Goal: Information Seeking & Learning: Learn about a topic

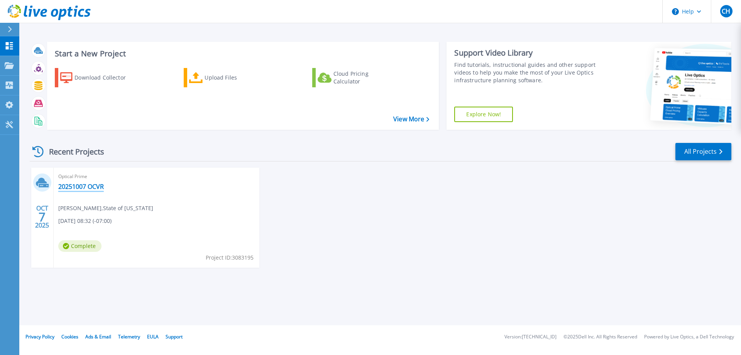
click at [81, 187] on link "20251007 OCVR" at bounding box center [81, 187] width 46 height 8
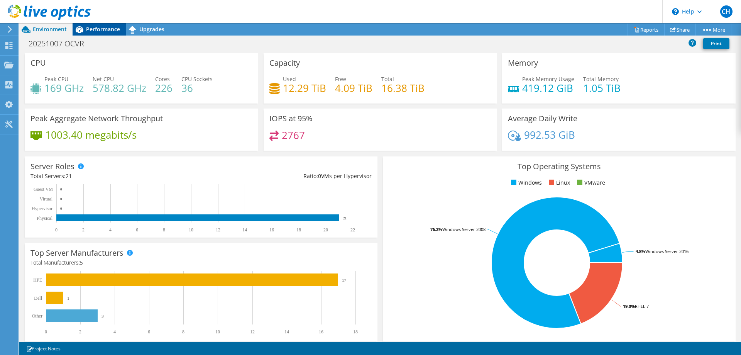
click at [96, 30] on span "Performance" at bounding box center [103, 28] width 34 height 7
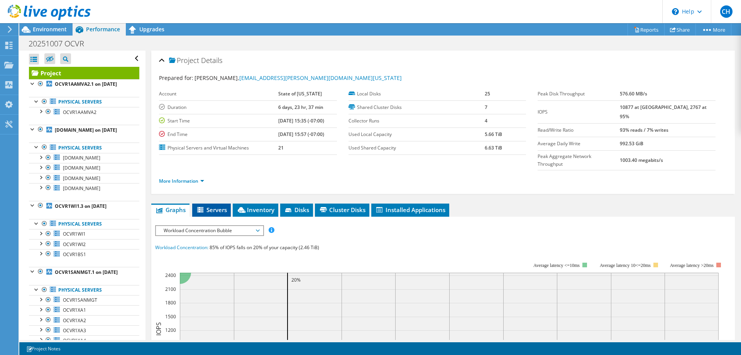
click at [211, 203] on li "Servers" at bounding box center [211, 209] width 39 height 13
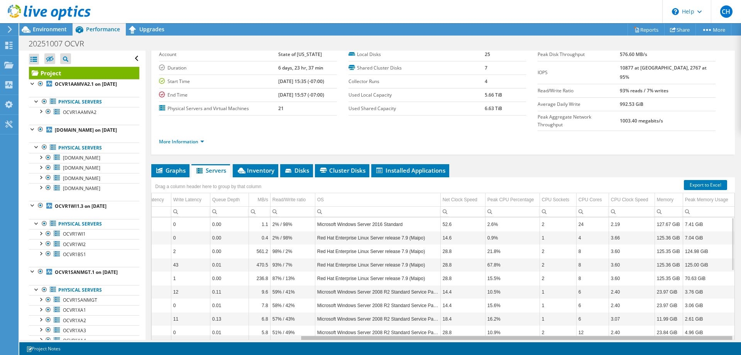
scroll to position [0, 202]
drag, startPoint x: 515, startPoint y: 324, endPoint x: 708, endPoint y: 324, distance: 192.9
click at [707, 325] on body "CH End User [PERSON_NAME] [EMAIL_ADDRESS][PERSON_NAME][DOMAIN_NAME][US_STATE] S…" at bounding box center [370, 177] width 741 height 355
click at [504, 195] on div "Peak CPU Percentage" at bounding box center [510, 199] width 47 height 9
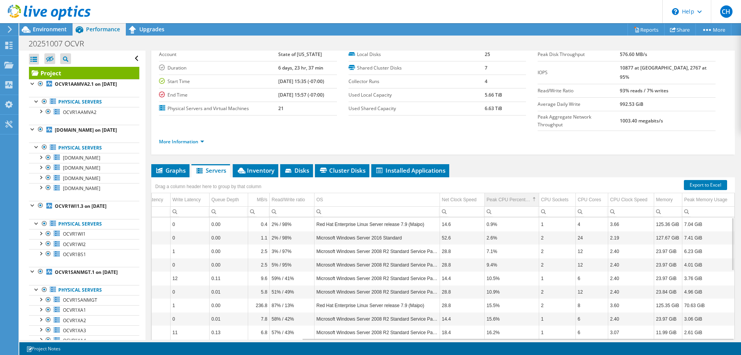
click at [510, 195] on div "Peak CPU Percentage" at bounding box center [509, 199] width 44 height 9
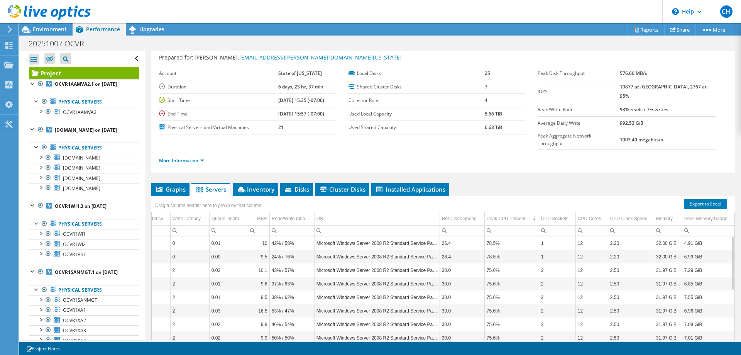
scroll to position [39, 0]
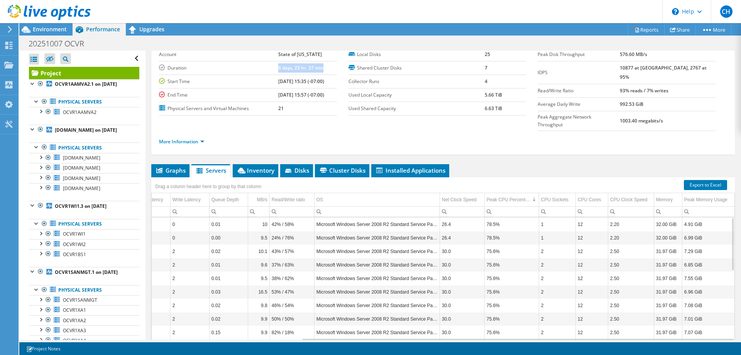
drag, startPoint x: 266, startPoint y: 68, endPoint x: 316, endPoint y: 64, distance: 50.7
click at [316, 64] on tr "Duration 6 days, 23 hr, 37 min" at bounding box center [248, 68] width 178 height 14
click at [519, 164] on ul "Graphs Servers Inventory Hypervisor Disks Cluster Disks Installed Applications" at bounding box center [442, 170] width 583 height 13
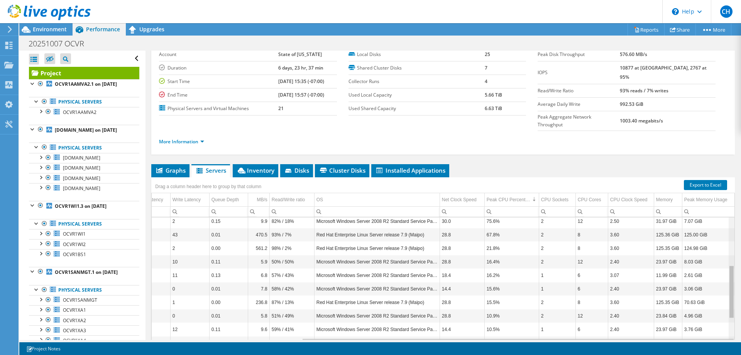
scroll to position [112, 202]
drag, startPoint x: 731, startPoint y: 231, endPoint x: 729, endPoint y: 285, distance: 54.1
click at [729, 285] on body "CH End User [PERSON_NAME] [EMAIL_ADDRESS][PERSON_NAME][DOMAIN_NAME][US_STATE] S…" at bounding box center [370, 177] width 741 height 355
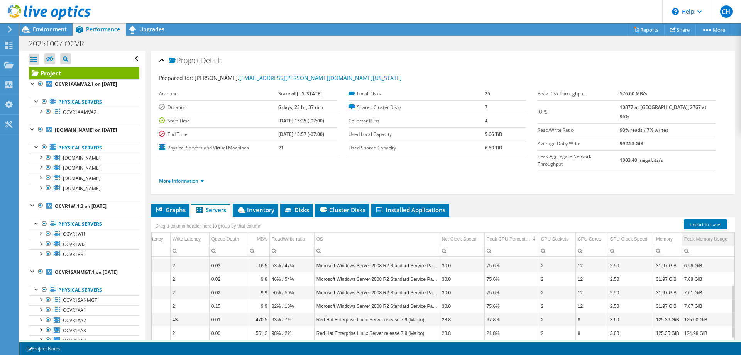
click at [711, 234] on div "Peak Memory Usage" at bounding box center [705, 238] width 43 height 9
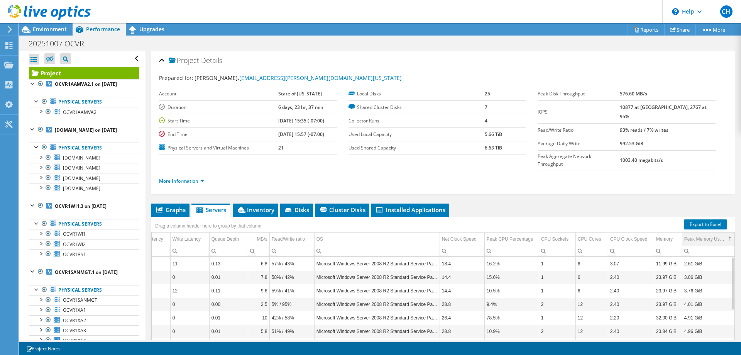
click at [701, 234] on div "Peak Memory Usage" at bounding box center [705, 238] width 42 height 9
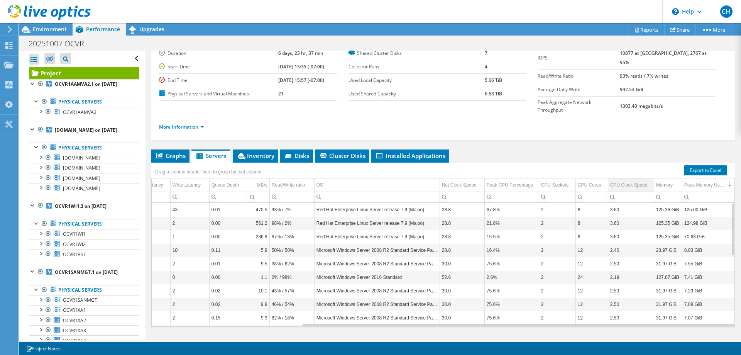
scroll to position [54, 0]
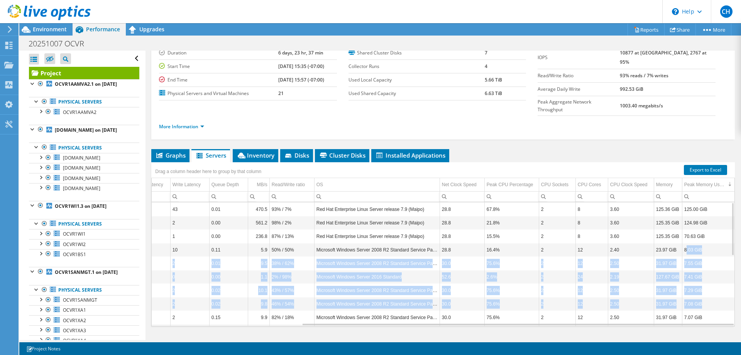
drag, startPoint x: 686, startPoint y: 234, endPoint x: 709, endPoint y: 293, distance: 63.4
click at [709, 293] on tbody "[DOMAIN_NAME] 1957 223.00 GiB 67.00 GiB 156.00 GiB 2 43 0.01 470.5 93% / 7% Red…" at bounding box center [341, 344] width 785 height 284
click at [695, 243] on td "8.03 GiB" at bounding box center [708, 250] width 52 height 14
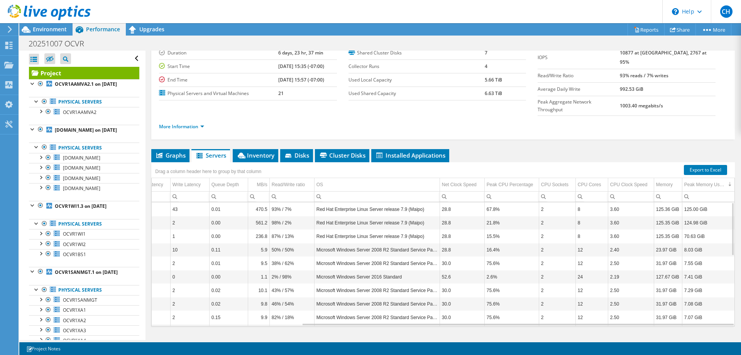
scroll to position [15, 0]
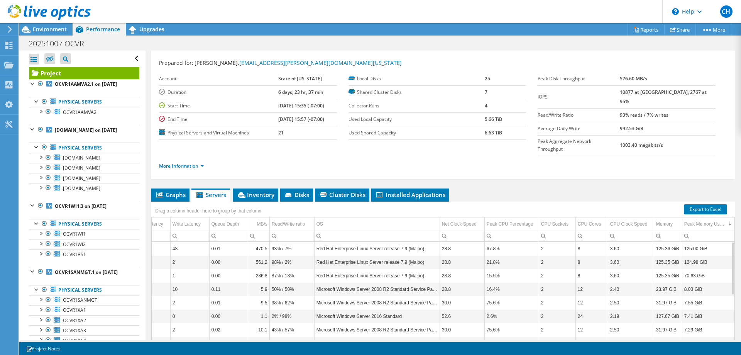
drag, startPoint x: 638, startPoint y: 91, endPoint x: 694, endPoint y: 105, distance: 57.6
click at [694, 105] on tbody "Peak Disk Throughput 576.60 MB/s IOPS 10877 at [GEOGRAPHIC_DATA], 2767 at 95% R…" at bounding box center [626, 113] width 178 height 83
drag, startPoint x: 653, startPoint y: 106, endPoint x: 647, endPoint y: 108, distance: 5.9
click at [652, 112] on b "93% reads / 7% writes" at bounding box center [644, 115] width 49 height 7
drag, startPoint x: 641, startPoint y: 106, endPoint x: 663, endPoint y: 106, distance: 22.4
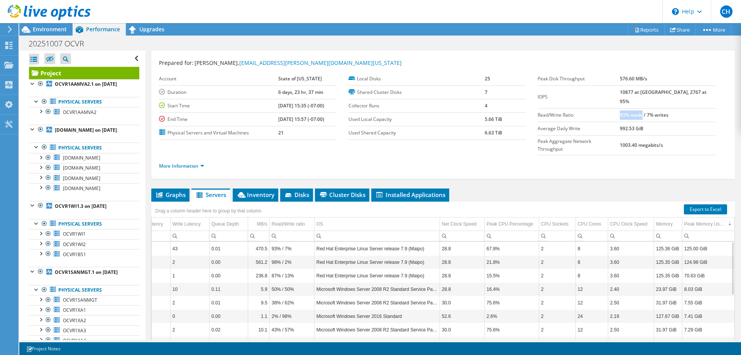
click at [663, 112] on b "93% reads / 7% writes" at bounding box center [644, 115] width 49 height 7
drag, startPoint x: 691, startPoint y: 105, endPoint x: 668, endPoint y: 105, distance: 23.9
click at [668, 108] on td "93% reads / 7% writes" at bounding box center [668, 115] width 96 height 14
click at [693, 108] on td "93% reads / 7% writes" at bounding box center [668, 115] width 96 height 14
drag, startPoint x: 656, startPoint y: 106, endPoint x: 632, endPoint y: 106, distance: 23.9
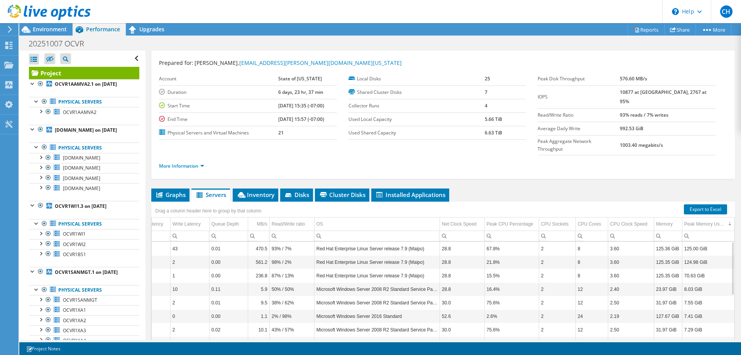
click at [632, 108] on tr "Read/Write Ratio 93% reads / 7% writes" at bounding box center [626, 115] width 178 height 14
click at [673, 122] on td "992.53 GiB" at bounding box center [668, 129] width 96 height 14
drag, startPoint x: 641, startPoint y: 94, endPoint x: 705, endPoint y: 91, distance: 63.7
click at [705, 91] on td "10877 at [GEOGRAPHIC_DATA], 2767 at 95%" at bounding box center [668, 96] width 96 height 23
click at [654, 93] on b "10877 at [GEOGRAPHIC_DATA], 2767 at 95%" at bounding box center [663, 97] width 87 height 16
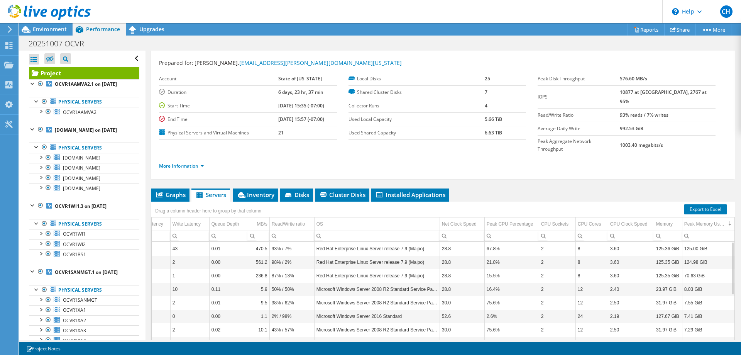
drag, startPoint x: 702, startPoint y: 92, endPoint x: 638, endPoint y: 93, distance: 63.7
click at [638, 93] on tr "IOPS 10877 at [GEOGRAPHIC_DATA], 2767 at 95%" at bounding box center [626, 96] width 178 height 23
click at [504, 137] on td "6.63 TiB" at bounding box center [505, 133] width 41 height 14
click at [41, 26] on span "Environment" at bounding box center [50, 28] width 34 height 7
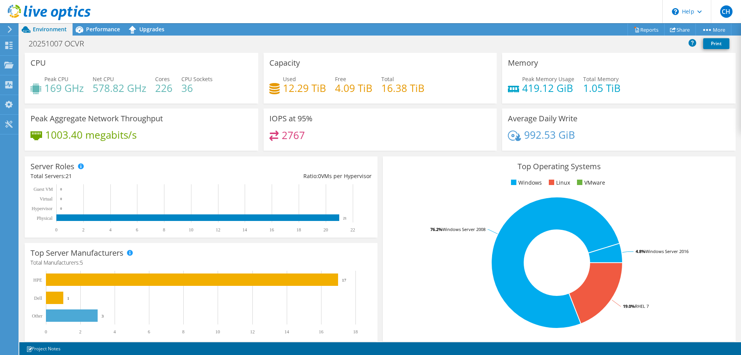
drag, startPoint x: 427, startPoint y: 88, endPoint x: 280, endPoint y: 87, distance: 147.4
click at [269, 88] on div "Used 12.29 TiB Free 4.09 TiB Total 16.38 TiB" at bounding box center [380, 87] width 222 height 25
click at [432, 87] on div "Used 12.29 TiB Free 4.09 TiB Total 16.38 TiB" at bounding box center [380, 87] width 222 height 25
drag, startPoint x: 284, startPoint y: 91, endPoint x: 420, endPoint y: 86, distance: 136.3
click at [420, 86] on div "Used 12.29 TiB Free 4.09 TiB Total 16.38 TiB" at bounding box center [380, 87] width 222 height 25
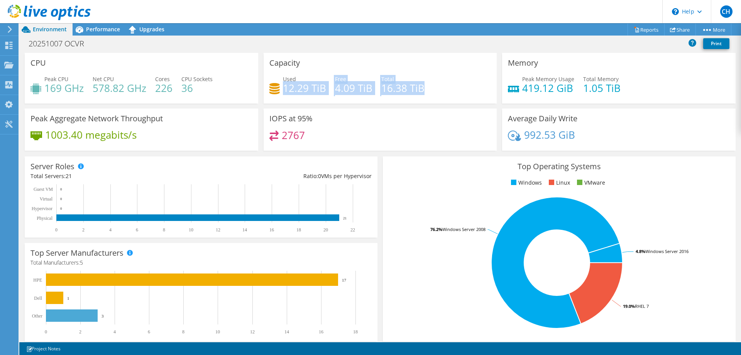
click at [431, 88] on div "Used 12.29 TiB Free 4.09 TiB Total 16.38 TiB" at bounding box center [380, 87] width 222 height 25
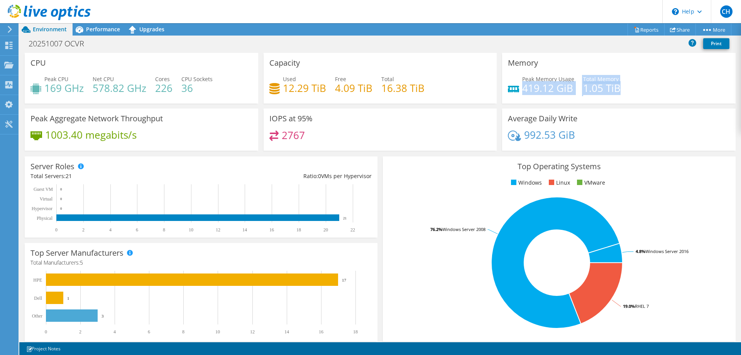
drag, startPoint x: 622, startPoint y: 89, endPoint x: 521, endPoint y: 91, distance: 100.3
click at [521, 91] on div "Peak Memory Usage 419.12 GiB Total Memory 1.05 TiB" at bounding box center [619, 87] width 222 height 25
click at [632, 85] on div "Peak Memory Usage 419.12 GiB Total Memory 1.05 TiB" at bounding box center [619, 87] width 222 height 25
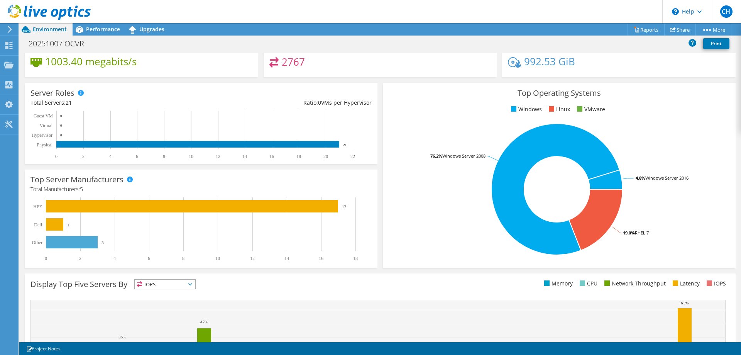
scroll to position [42, 0]
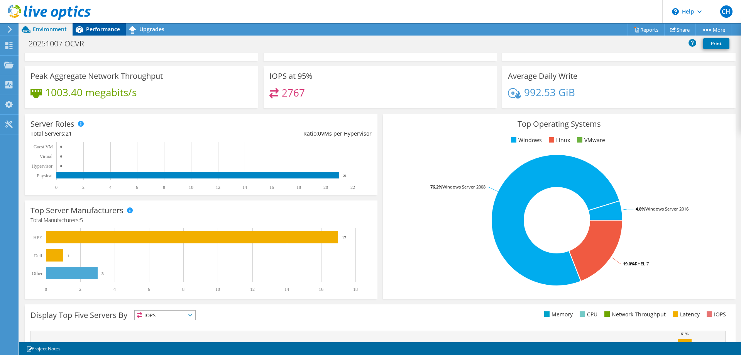
click at [96, 25] on div "Performance" at bounding box center [99, 29] width 53 height 12
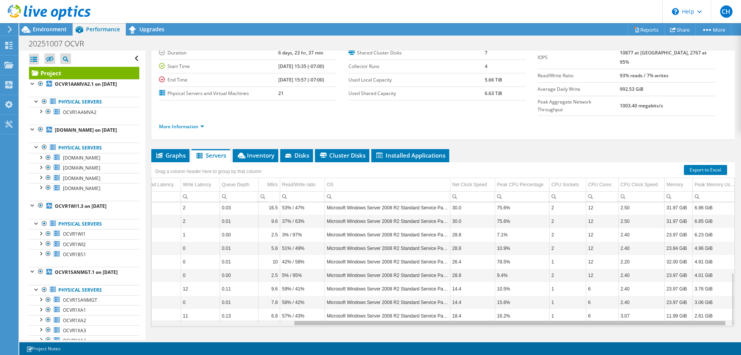
scroll to position [0, 201]
drag, startPoint x: 524, startPoint y: 308, endPoint x: 515, endPoint y: 305, distance: 9.3
click at [507, 313] on body "CH End User [PERSON_NAME] [EMAIL_ADDRESS][PERSON_NAME][DOMAIN_NAME][US_STATE] S…" at bounding box center [370, 177] width 741 height 355
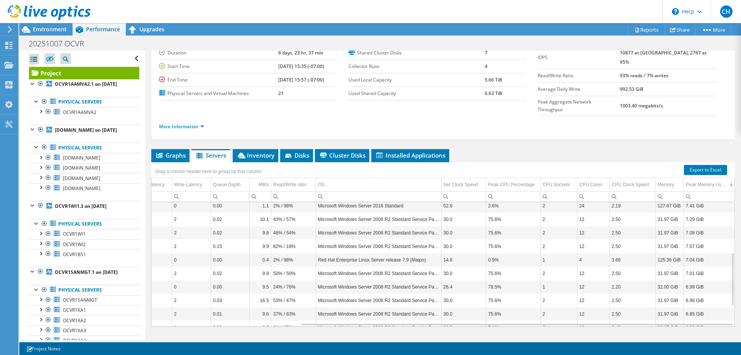
scroll to position [0, 0]
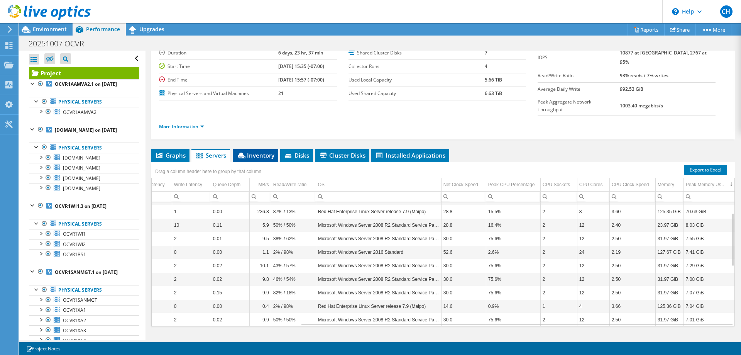
click at [260, 151] on span "Inventory" at bounding box center [256, 155] width 38 height 8
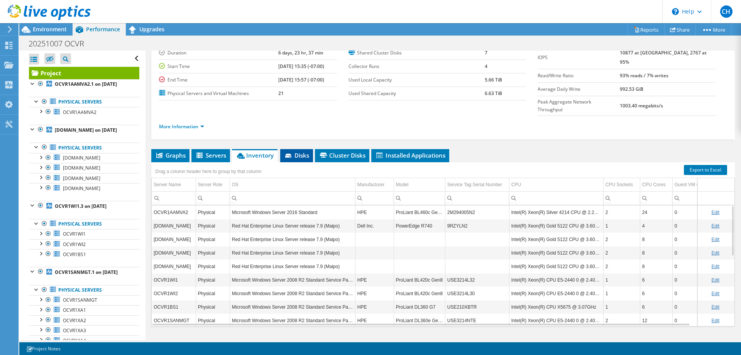
click at [304, 151] on span "Disks" at bounding box center [296, 155] width 25 height 8
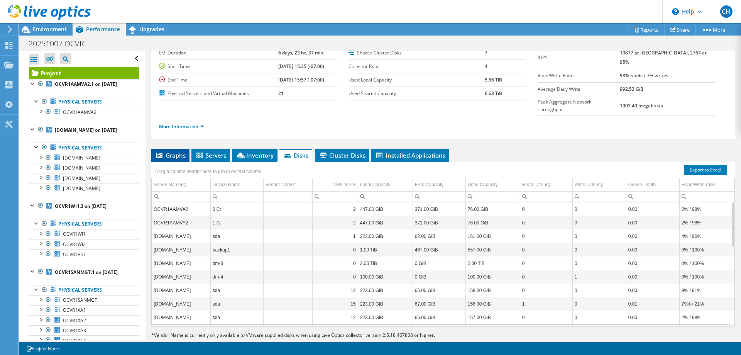
click at [162, 151] on span "Graphs" at bounding box center [170, 155] width 30 height 8
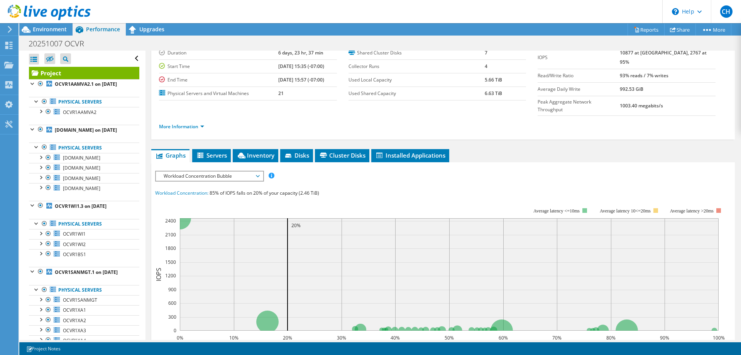
click at [258, 171] on span "Workload Concentration Bubble" at bounding box center [209, 175] width 99 height 9
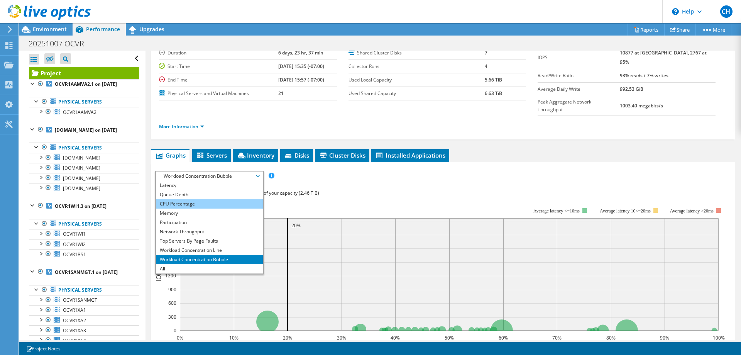
click at [211, 199] on li "CPU Percentage" at bounding box center [209, 203] width 107 height 9
